Goal: Task Accomplishment & Management: Manage account settings

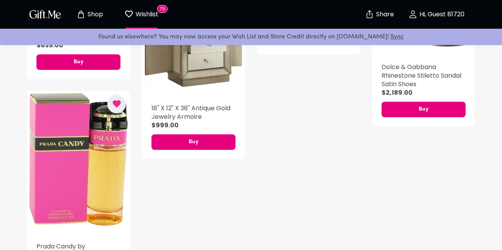
scroll to position [4098, 0]
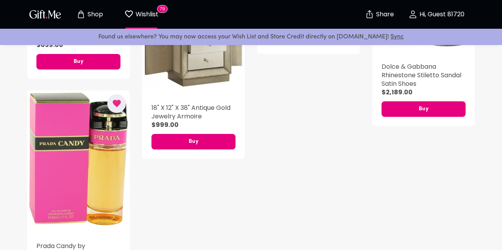
click at [90, 13] on p "Shop" at bounding box center [94, 14] width 17 height 7
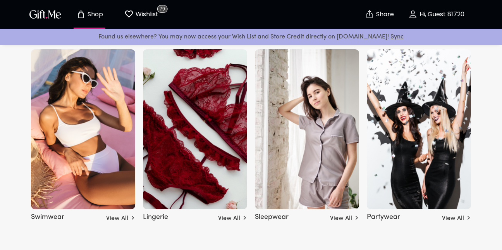
scroll to position [1890, 0]
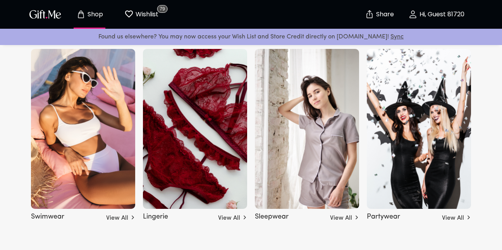
click at [190, 156] on img at bounding box center [195, 129] width 104 height 160
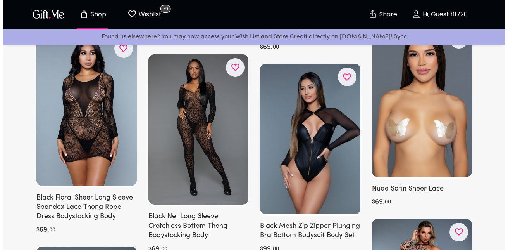
scroll to position [898, 0]
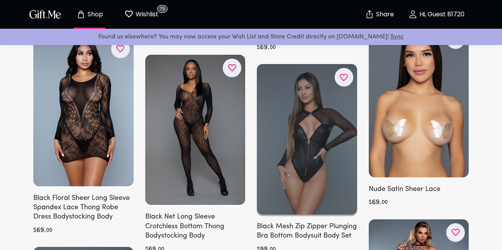
click at [311, 98] on div at bounding box center [307, 140] width 100 height 152
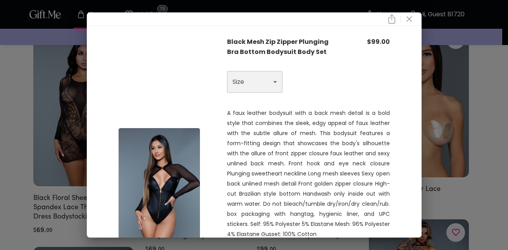
click at [272, 79] on select "Choose One S L XL" at bounding box center [254, 82] width 55 height 22
select select "L"
click at [227, 71] on select "Choose One S L XL" at bounding box center [254, 82] width 55 height 22
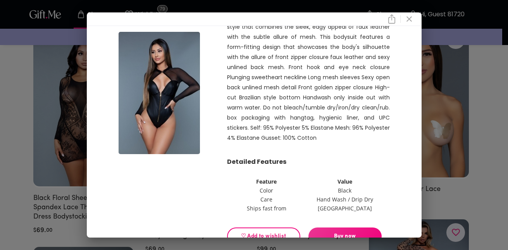
scroll to position [118, 0]
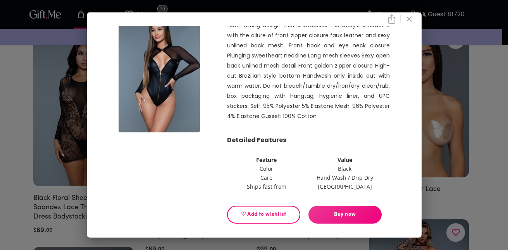
click at [339, 214] on span "Buy now" at bounding box center [344, 214] width 73 height 9
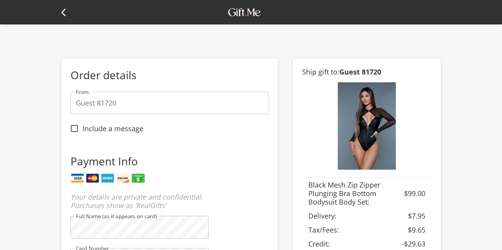
click at [64, 14] on icon at bounding box center [63, 13] width 5 height 8
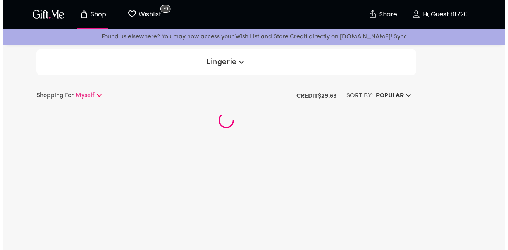
scroll to position [142, 0]
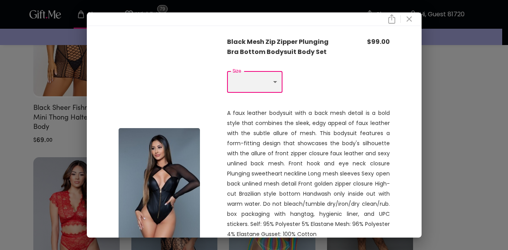
click at [272, 84] on select "Choose One S L XL" at bounding box center [254, 82] width 55 height 22
select select "L"
click at [227, 71] on select "Choose One S L XL" at bounding box center [254, 82] width 55 height 22
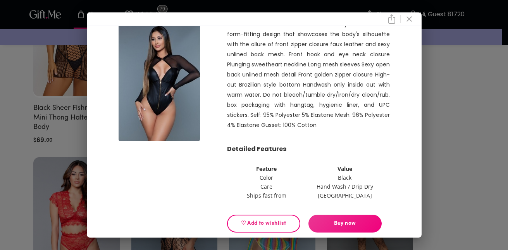
scroll to position [118, 0]
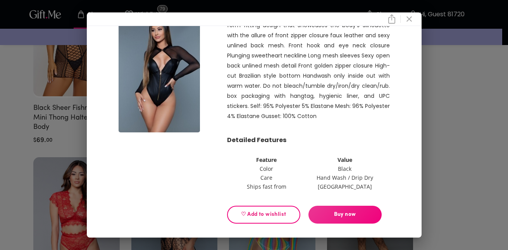
click at [267, 216] on span "♡ Add to wishlist" at bounding box center [264, 214] width 60 height 9
click at [412, 18] on icon "close" at bounding box center [408, 18] width 5 height 5
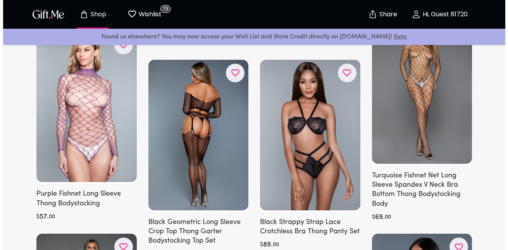
scroll to position [1736, 0]
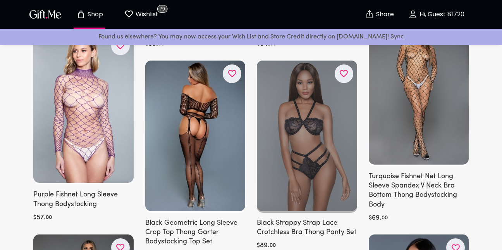
click at [310, 115] on div at bounding box center [307, 136] width 100 height 152
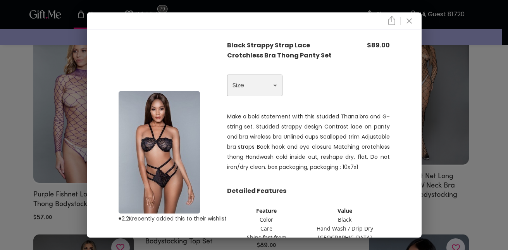
click at [273, 86] on select "Choose One L XL" at bounding box center [254, 85] width 55 height 22
select select "L"
click at [227, 74] on select "Choose One L XL" at bounding box center [254, 85] width 55 height 22
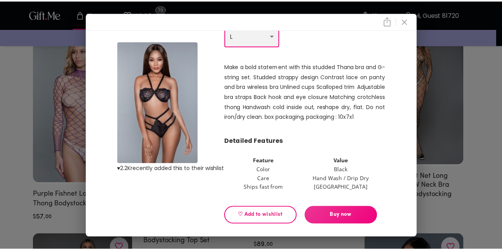
scroll to position [51, 0]
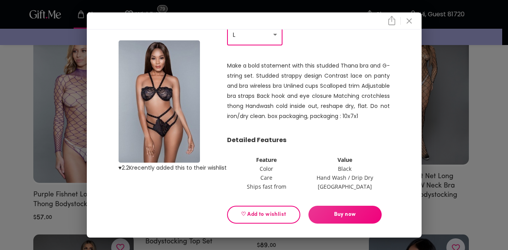
click at [265, 208] on button "♡ Add to wishlist" at bounding box center [263, 214] width 73 height 18
click at [411, 19] on icon "close" at bounding box center [408, 20] width 9 height 9
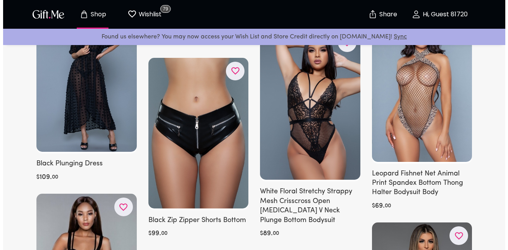
scroll to position [2185, 0]
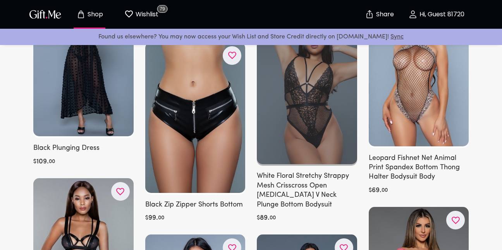
click at [283, 74] on div at bounding box center [307, 90] width 100 height 152
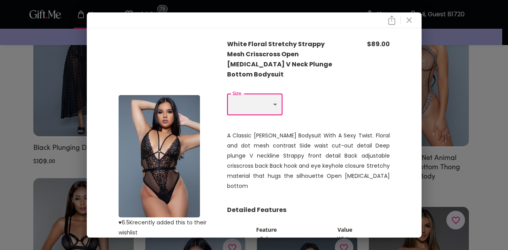
click at [273, 96] on select "Choose One 1X S M L 2X 3X" at bounding box center [254, 104] width 55 height 22
select select "L"
click at [227, 93] on select "Choose One 1X S M L 2X 3X" at bounding box center [254, 104] width 55 height 22
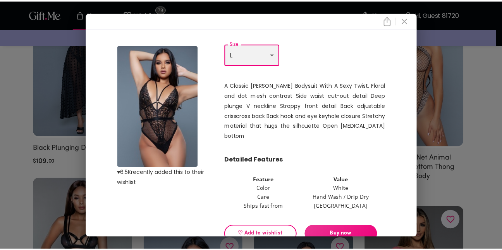
scroll to position [51, 0]
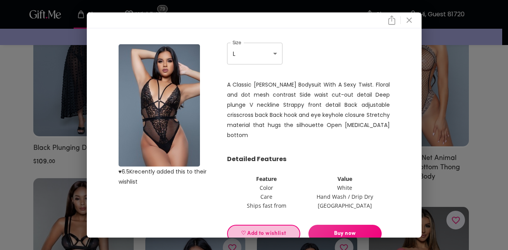
click at [258, 224] on button "♡ Add to wishlist" at bounding box center [263, 233] width 73 height 18
click at [412, 20] on icon "close" at bounding box center [408, 19] width 9 height 9
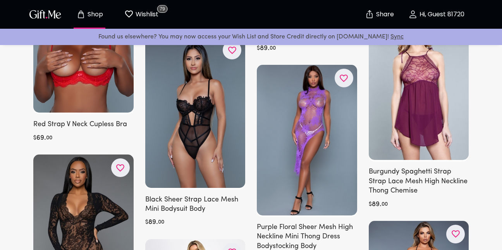
scroll to position [4277, 0]
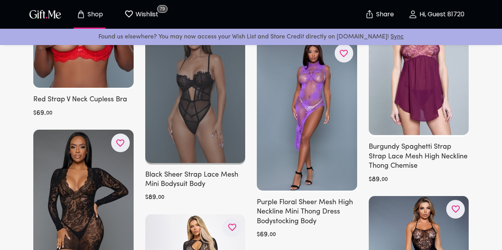
click at [176, 119] on div at bounding box center [195, 88] width 100 height 152
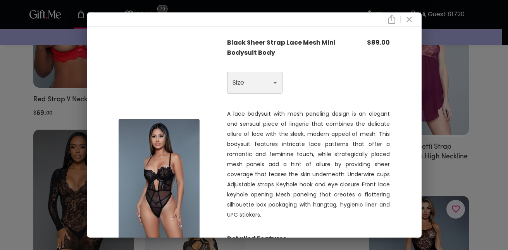
click at [274, 72] on select "Choose One 1X 2X 3X" at bounding box center [254, 83] width 55 height 22
select select "1X"
click at [227, 72] on select "Choose One 1X 2X 3X" at bounding box center [254, 83] width 55 height 22
click at [409, 18] on icon "close" at bounding box center [408, 19] width 9 height 9
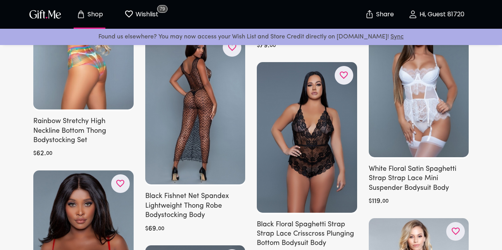
scroll to position [4042, 0]
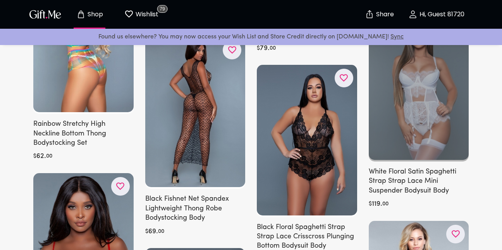
click at [417, 81] on div at bounding box center [419, 85] width 100 height 152
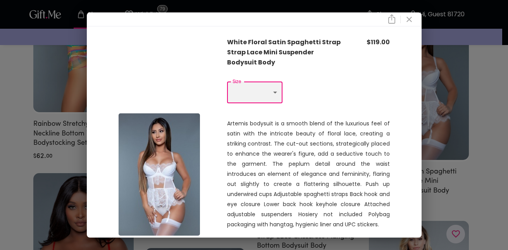
click at [276, 90] on select "Choose One XL" at bounding box center [254, 92] width 55 height 22
click at [411, 17] on icon "close" at bounding box center [408, 19] width 9 height 9
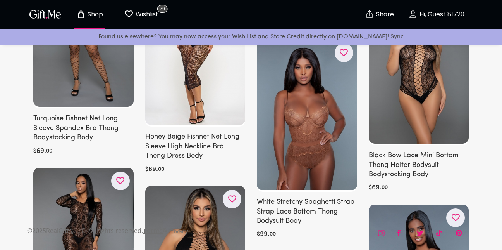
scroll to position [6119, 0]
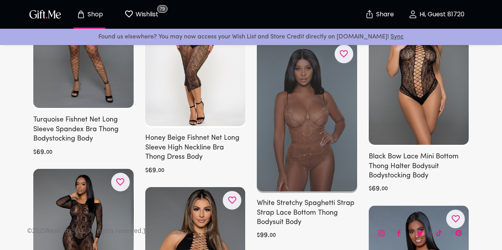
click at [308, 102] on div at bounding box center [307, 117] width 100 height 152
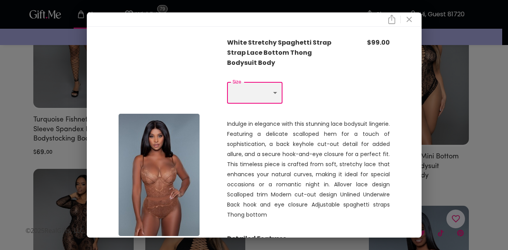
click at [272, 96] on select "Choose One M L" at bounding box center [254, 93] width 55 height 22
select select "L"
click at [227, 82] on select "Choose One M L" at bounding box center [254, 93] width 55 height 22
click at [414, 17] on icon "close" at bounding box center [408, 19] width 9 height 9
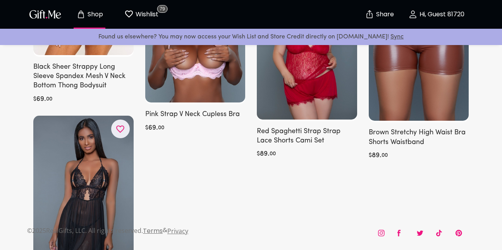
scroll to position [7296, 0]
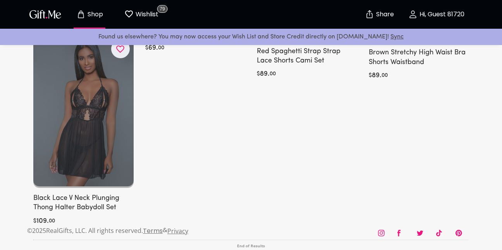
click at [110, 94] on div at bounding box center [83, 112] width 100 height 152
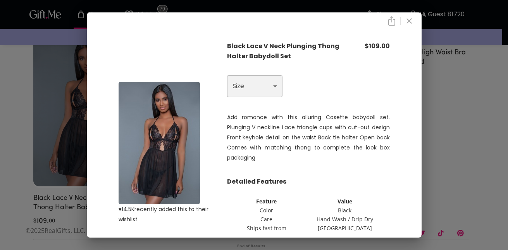
click at [275, 86] on select "Choose One 1X" at bounding box center [254, 86] width 55 height 22
click at [420, 19] on div at bounding box center [254, 21] width 335 height 18
click at [410, 22] on icon "close" at bounding box center [408, 20] width 5 height 5
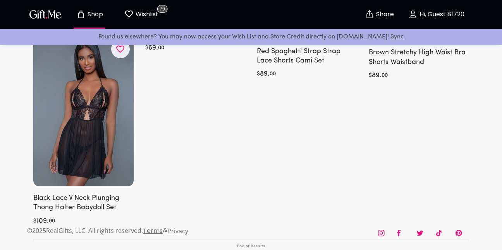
click at [94, 16] on p "Shop" at bounding box center [94, 14] width 17 height 7
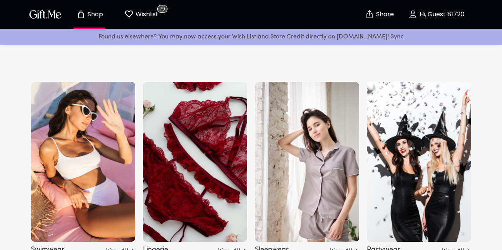
scroll to position [1891, 0]
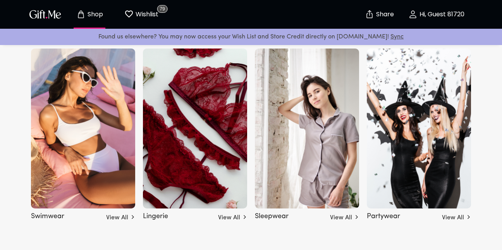
click at [43, 85] on img at bounding box center [83, 128] width 104 height 160
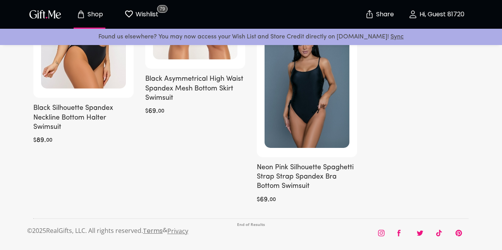
scroll to position [6476, 0]
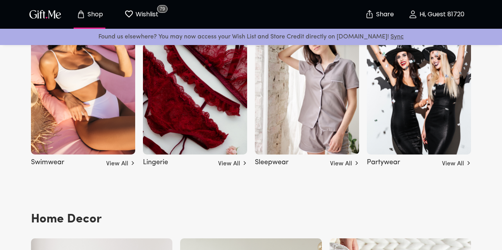
scroll to position [1937, 0]
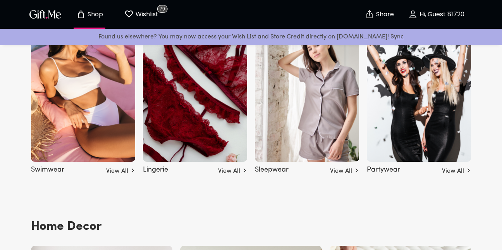
click at [344, 85] on img at bounding box center [307, 82] width 104 height 160
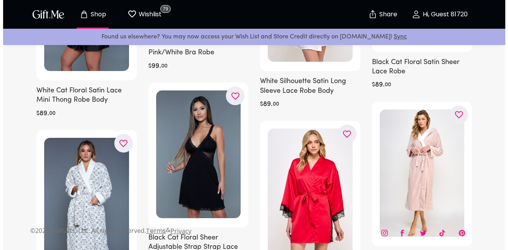
scroll to position [1392, 0]
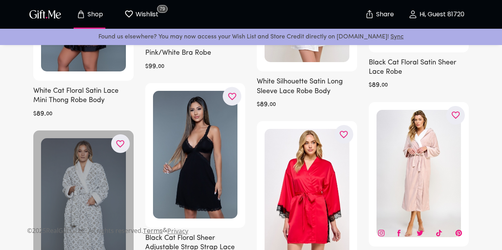
click at [99, 182] on div at bounding box center [83, 202] width 100 height 144
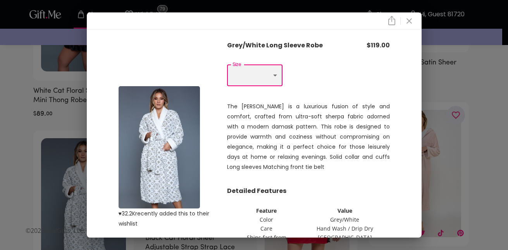
click at [276, 73] on select "Choose One L/XL" at bounding box center [254, 75] width 55 height 22
select select "L/XL"
click at [227, 64] on select "Choose One L/XL" at bounding box center [254, 75] width 55 height 22
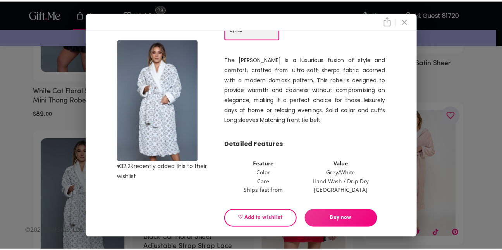
scroll to position [51, 0]
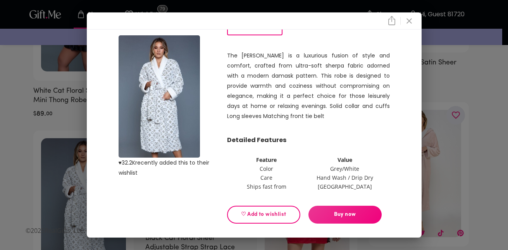
click at [258, 214] on span "♡ Add to wishlist" at bounding box center [264, 214] width 60 height 9
click at [412, 22] on icon "close" at bounding box center [408, 20] width 9 height 9
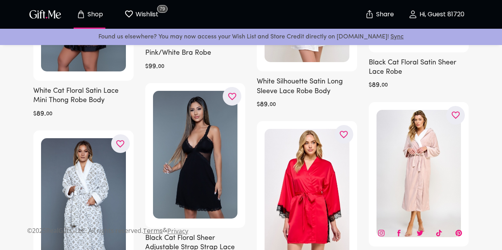
click at [92, 13] on p "Shop" at bounding box center [94, 14] width 17 height 7
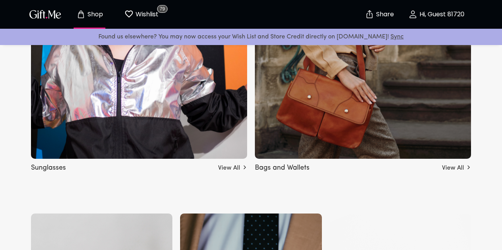
scroll to position [682, 0]
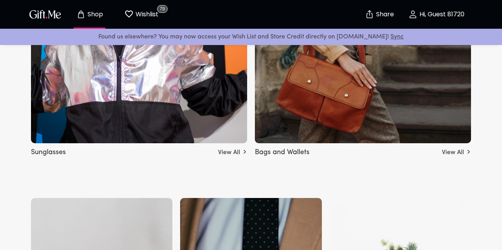
click at [304, 103] on img at bounding box center [363, 9] width 216 height 267
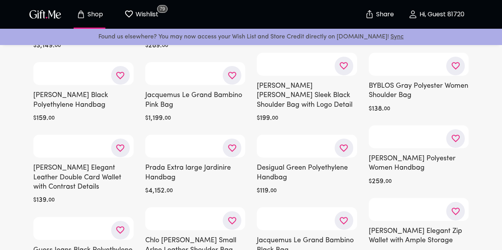
scroll to position [186, 0]
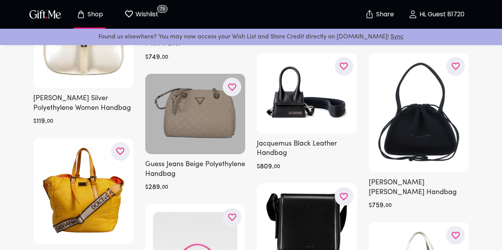
click at [0, 0] on icon "button" at bounding box center [0, 0] width 0 height 0
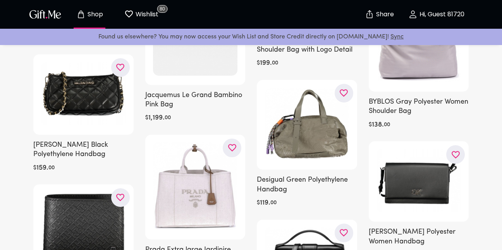
scroll to position [496, 0]
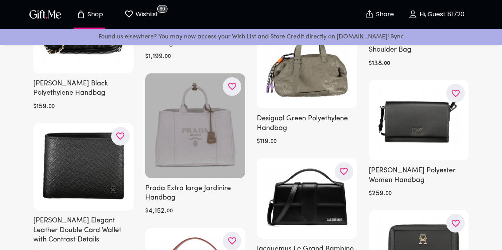
click at [0, 0] on icon "button" at bounding box center [0, 0] width 0 height 0
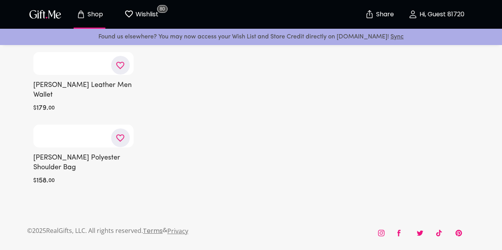
scroll to position [7687, 0]
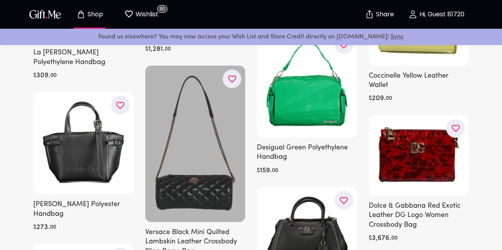
click at [0, 0] on icon "button" at bounding box center [0, 0] width 0 height 0
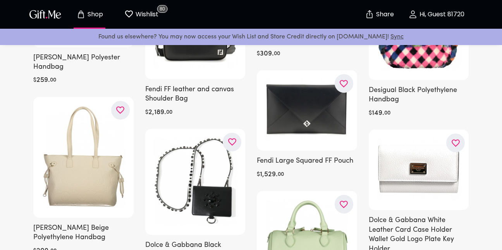
scroll to position [11995, 0]
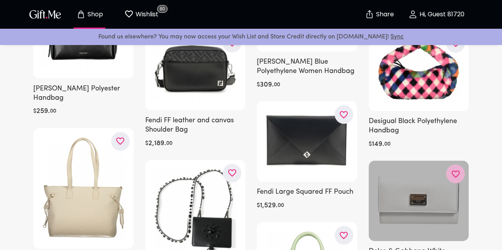
click at [0, 0] on icon "button" at bounding box center [0, 0] width 0 height 0
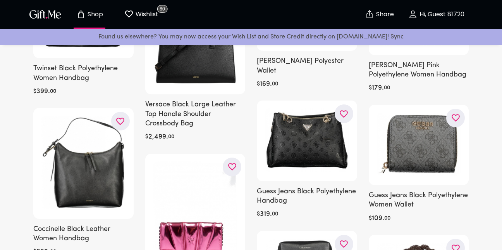
scroll to position [12786, 0]
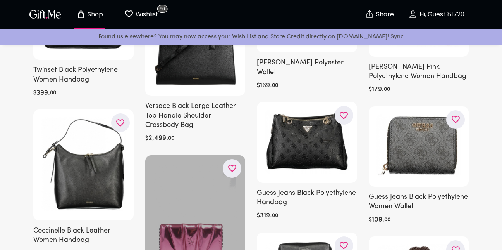
click at [0, 0] on icon "button" at bounding box center [0, 0] width 0 height 0
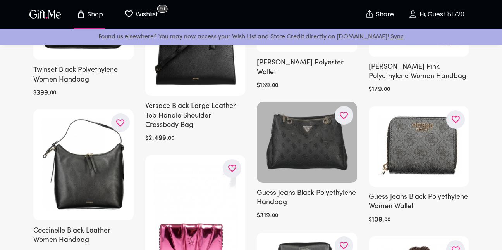
click at [0, 0] on icon "button" at bounding box center [0, 0] width 0 height 0
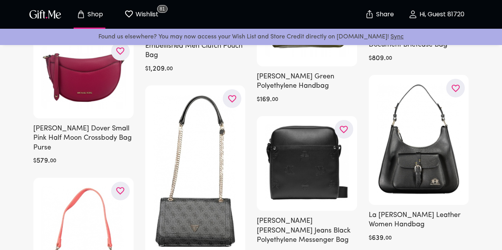
scroll to position [15219, 0]
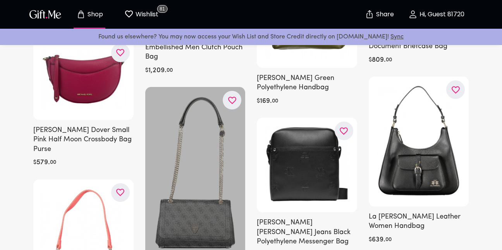
click at [0, 0] on icon "button" at bounding box center [0, 0] width 0 height 0
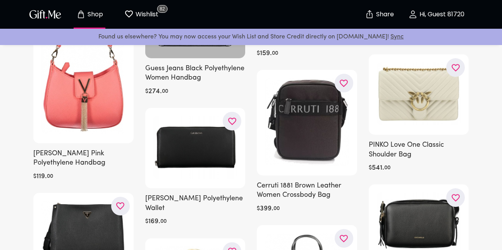
scroll to position [15445, 0]
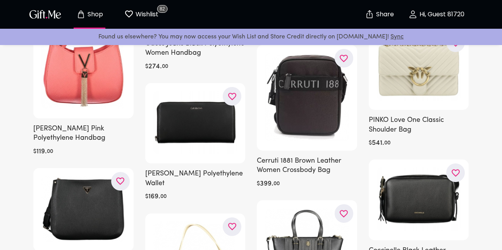
click at [130, 14] on icon "Wishlist page" at bounding box center [128, 13] width 9 height 9
